Goal: Transaction & Acquisition: Purchase product/service

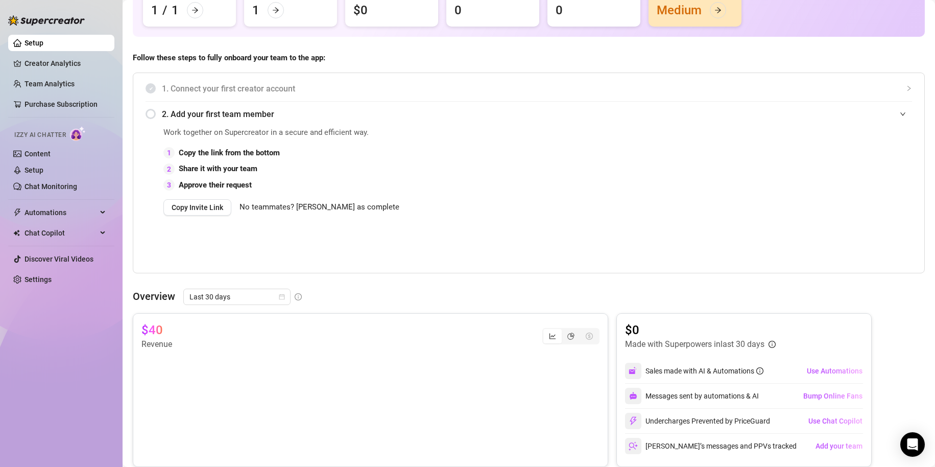
scroll to position [104, 0]
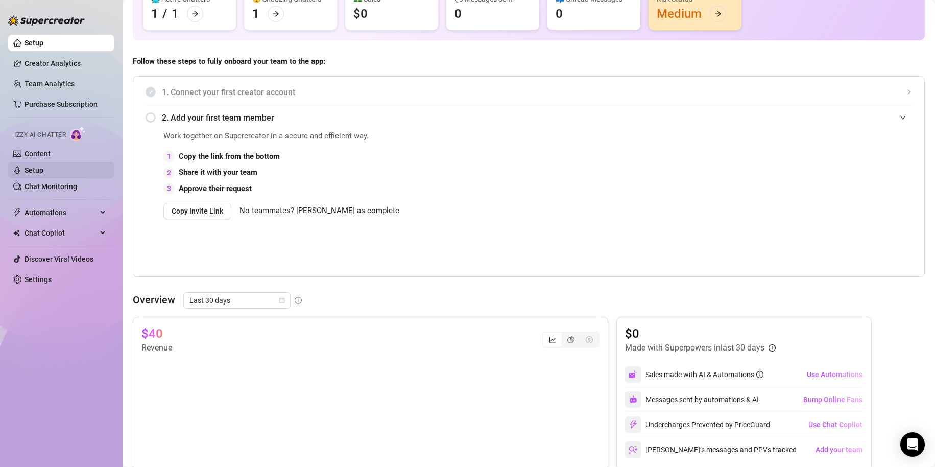
click at [43, 169] on link "Setup" at bounding box center [34, 170] width 19 height 8
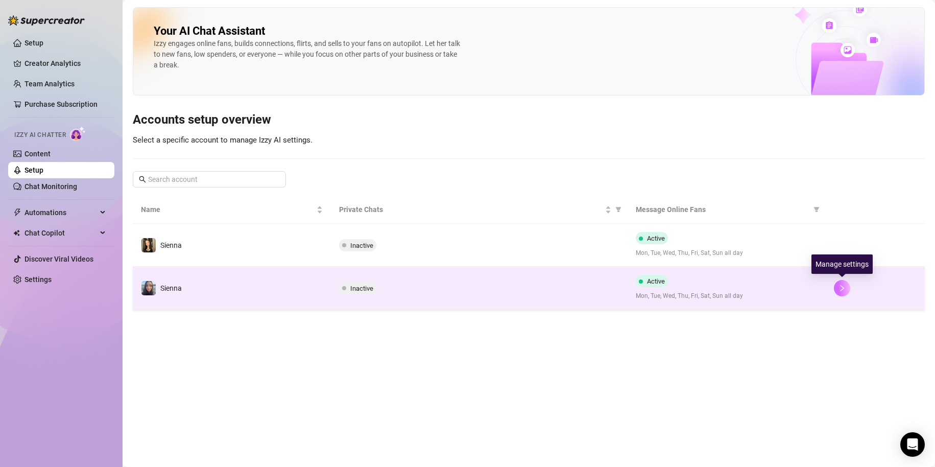
click at [843, 290] on icon "right" at bounding box center [842, 288] width 7 height 7
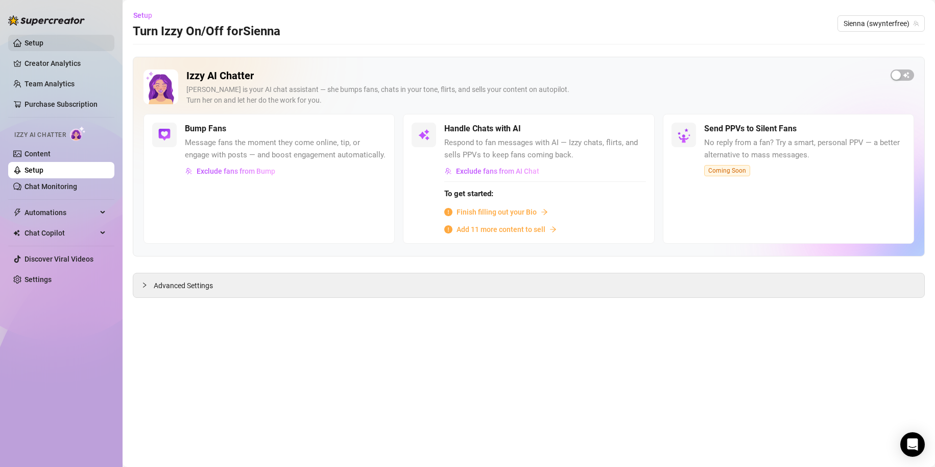
click at [43, 40] on link "Setup" at bounding box center [34, 43] width 19 height 8
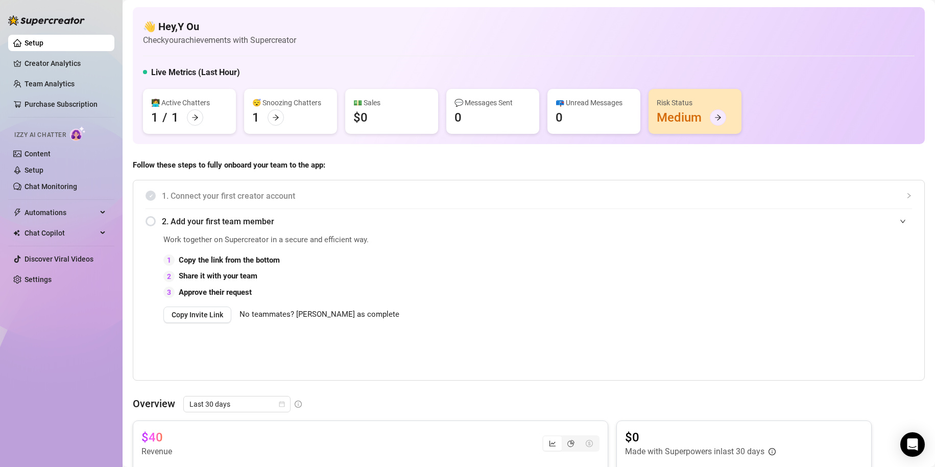
click at [716, 117] on icon "arrow-right" at bounding box center [718, 118] width 6 height 6
click at [73, 217] on span "Automations" at bounding box center [61, 212] width 73 height 16
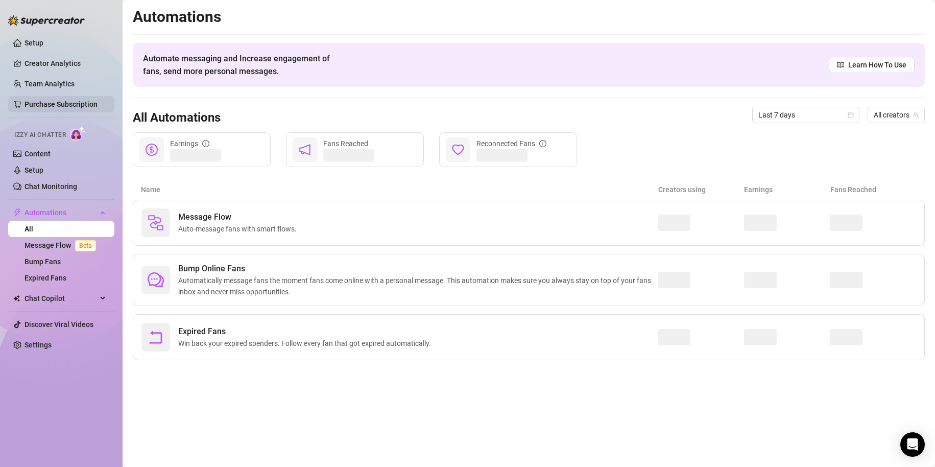
click at [62, 105] on link "Purchase Subscription" at bounding box center [61, 104] width 73 height 8
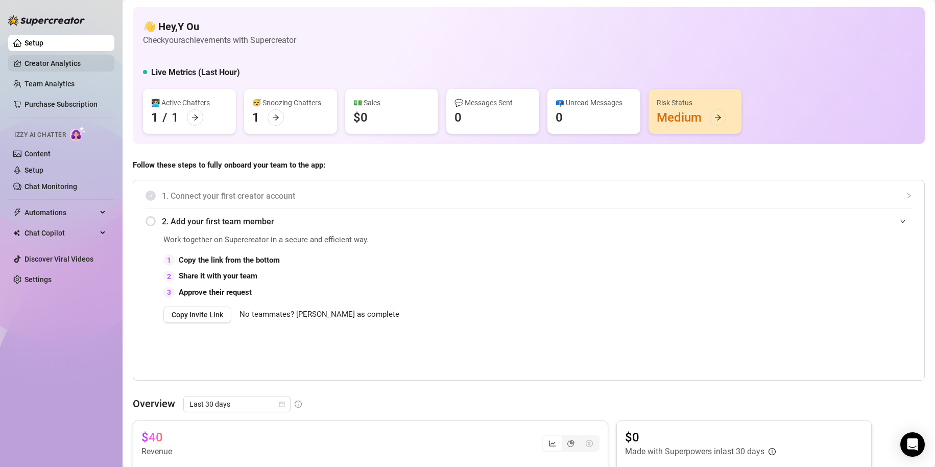
click at [81, 59] on link "Creator Analytics" at bounding box center [66, 63] width 82 height 16
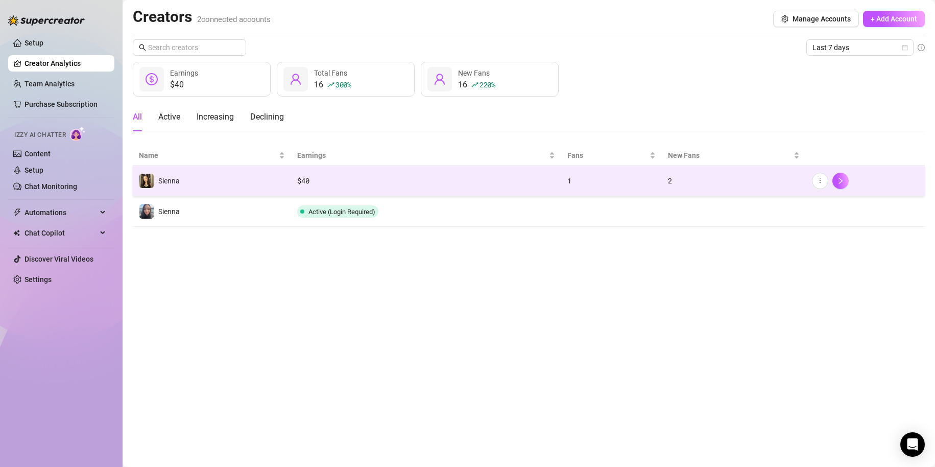
click at [471, 177] on div "$ 40" at bounding box center [426, 180] width 258 height 11
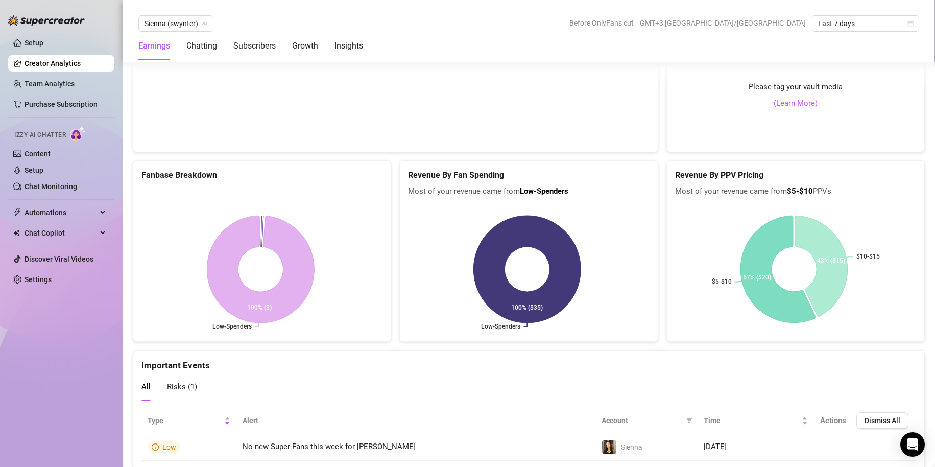
scroll to position [1784, 0]
